Goal: Entertainment & Leisure: Consume media (video, audio)

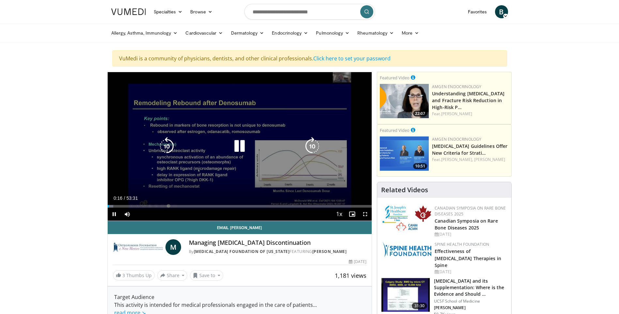
click at [239, 145] on icon "Video Player" at bounding box center [239, 146] width 18 height 18
click at [238, 147] on icon "Video Player" at bounding box center [239, 146] width 18 height 18
click at [238, 145] on icon "Video Player" at bounding box center [239, 146] width 18 height 18
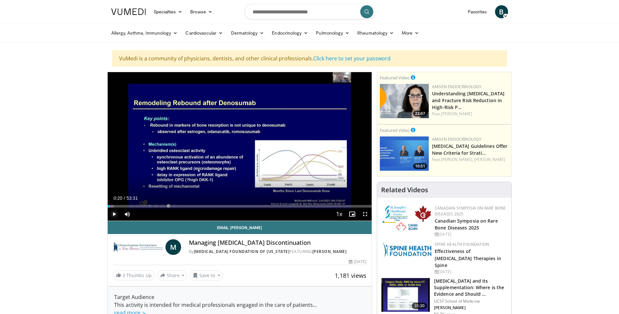
click at [115, 213] on span "Video Player" at bounding box center [114, 214] width 13 height 13
click at [367, 213] on span "Video Player" at bounding box center [365, 214] width 13 height 13
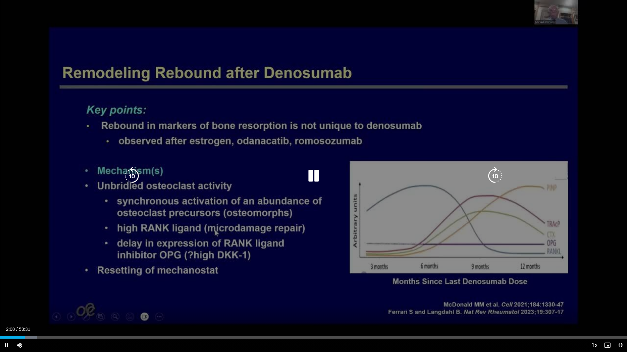
click at [509, 97] on div "10 seconds Tap to unmute" at bounding box center [313, 176] width 627 height 352
click at [316, 173] on icon "Video Player" at bounding box center [313, 176] width 18 height 18
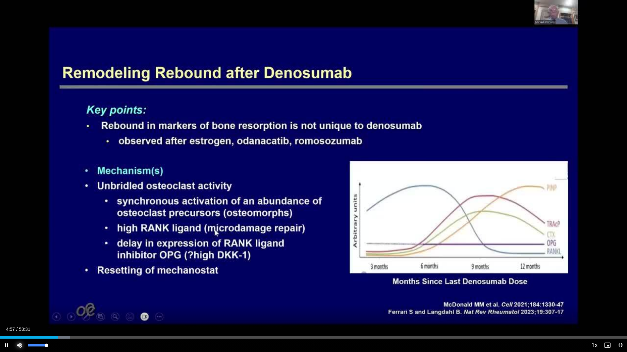
click at [17, 314] on span "Video Player" at bounding box center [19, 345] width 13 height 13
click at [19, 314] on span "Video Player" at bounding box center [19, 345] width 13 height 13
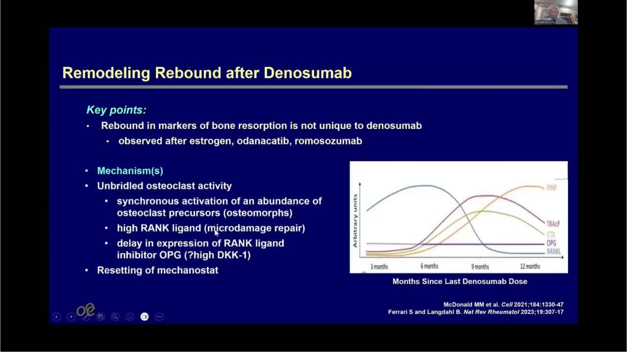
click at [19, 314] on video-js "**********" at bounding box center [313, 176] width 627 height 352
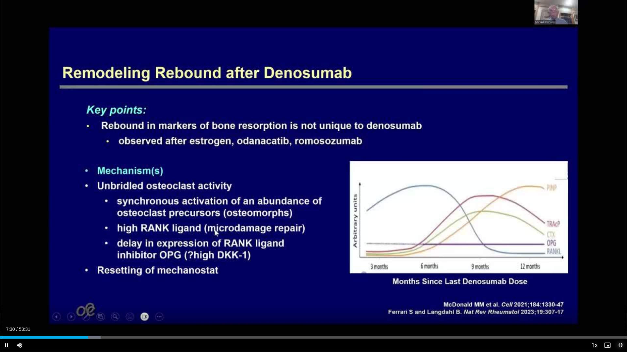
click at [619, 314] on span "Video Player" at bounding box center [620, 345] width 13 height 13
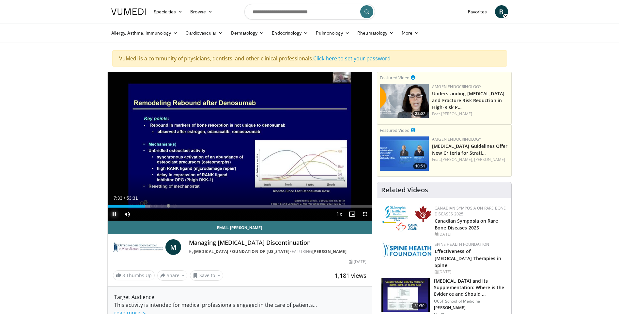
drag, startPoint x: 113, startPoint y: 212, endPoint x: 104, endPoint y: 216, distance: 9.3
click at [113, 212] on span "Video Player" at bounding box center [114, 214] width 13 height 13
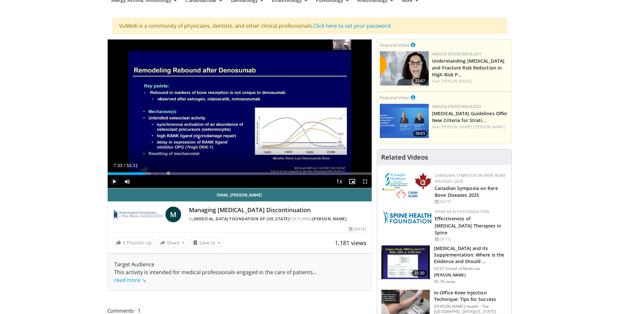
scroll to position [65, 0]
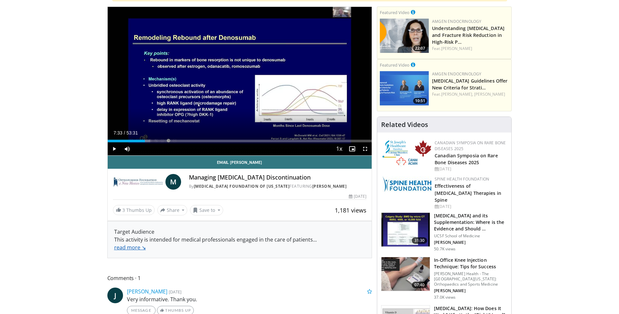
drag, startPoint x: 127, startPoint y: 246, endPoint x: 19, endPoint y: 246, distance: 108.0
click at [127, 246] on link "read more ↘" at bounding box center [130, 247] width 32 height 7
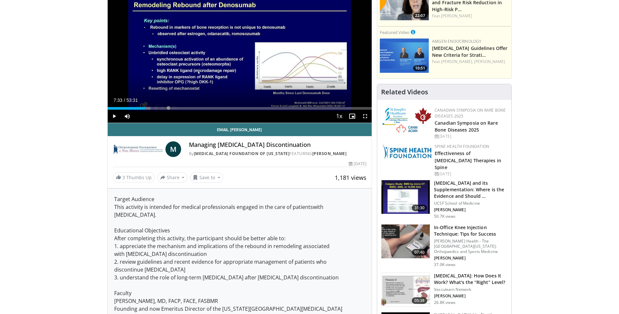
scroll to position [131, 0]
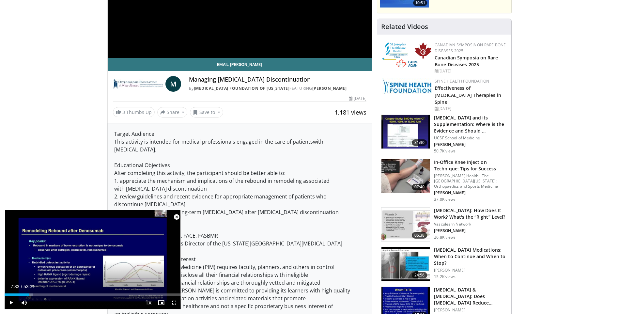
drag, startPoint x: 176, startPoint y: 217, endPoint x: 91, endPoint y: 201, distance: 86.7
click at [176, 217] on span "Video Player" at bounding box center [176, 217] width 13 height 13
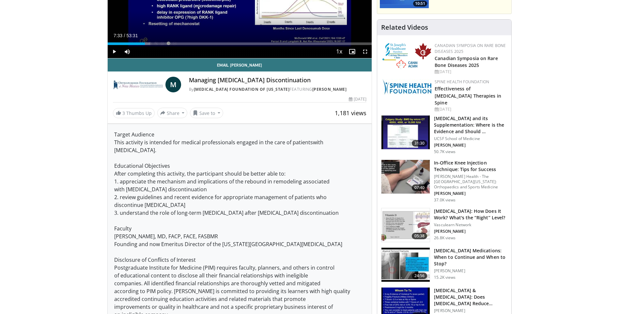
scroll to position [0, 0]
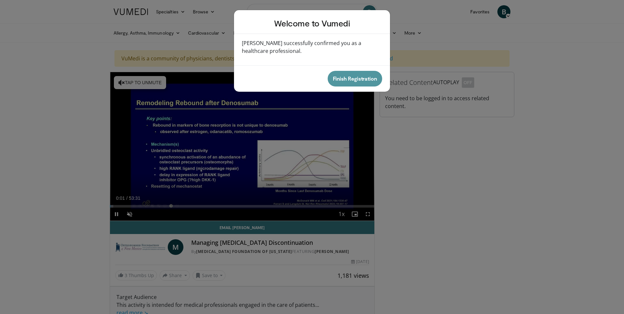
click at [346, 80] on button "Finish Registration" at bounding box center [355, 79] width 55 height 16
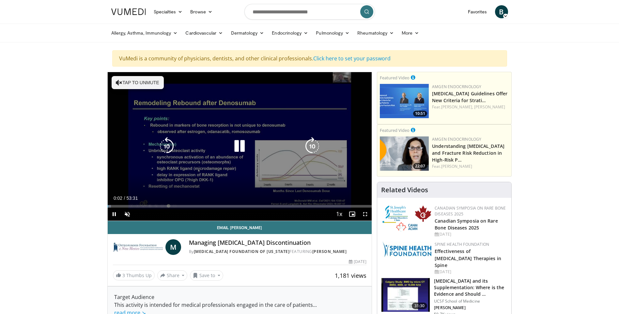
click at [123, 83] on button "Tap to unmute" at bounding box center [138, 82] width 52 height 13
